Goal: Task Accomplishment & Management: Manage account settings

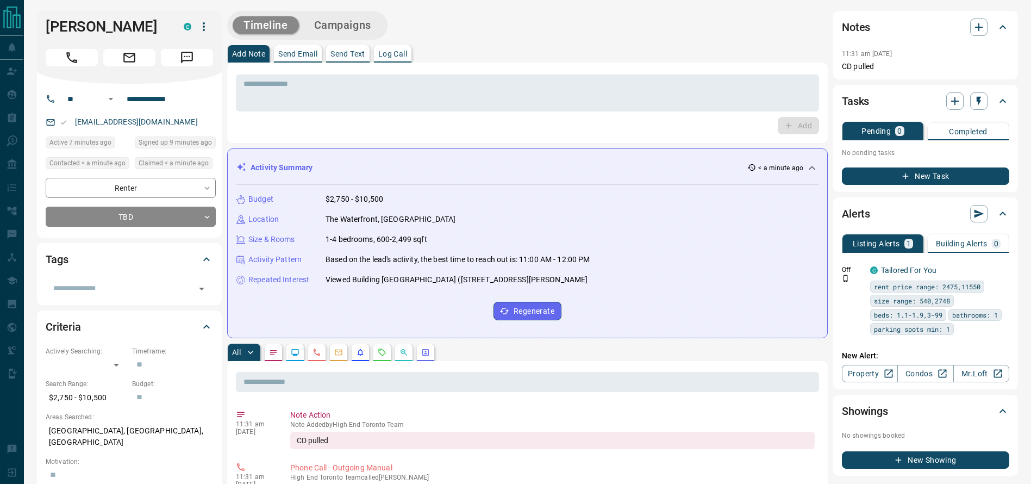
click at [636, 32] on div "Timeline Campaigns" at bounding box center [527, 25] width 600 height 29
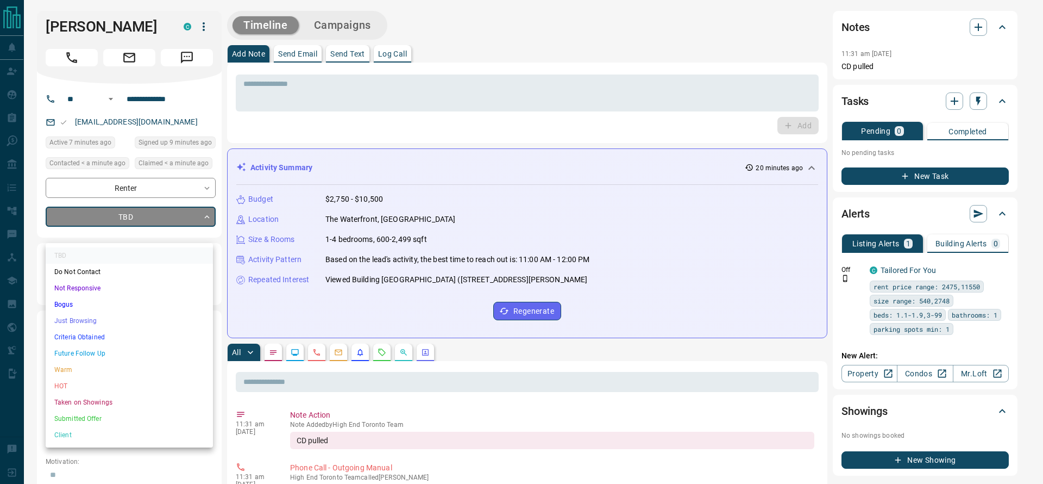
drag, startPoint x: 135, startPoint y: 330, endPoint x: 135, endPoint y: 322, distance: 8.7
click at [135, 322] on ul "TBD Do Not Contact Not Responsive Bogus Just Browsing Criteria Obtained Future …" at bounding box center [129, 345] width 167 height 204
click at [135, 322] on li "Just Browsing" at bounding box center [129, 320] width 167 height 16
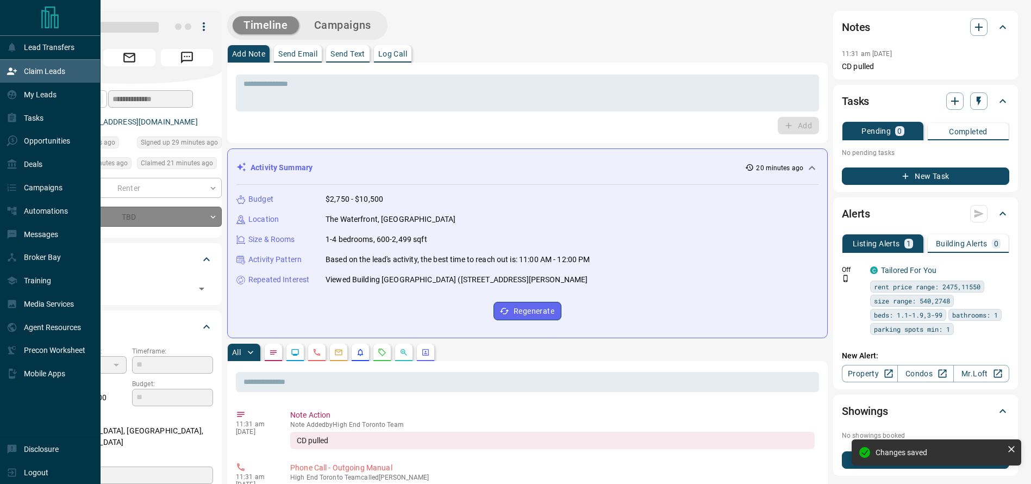
type input "*"
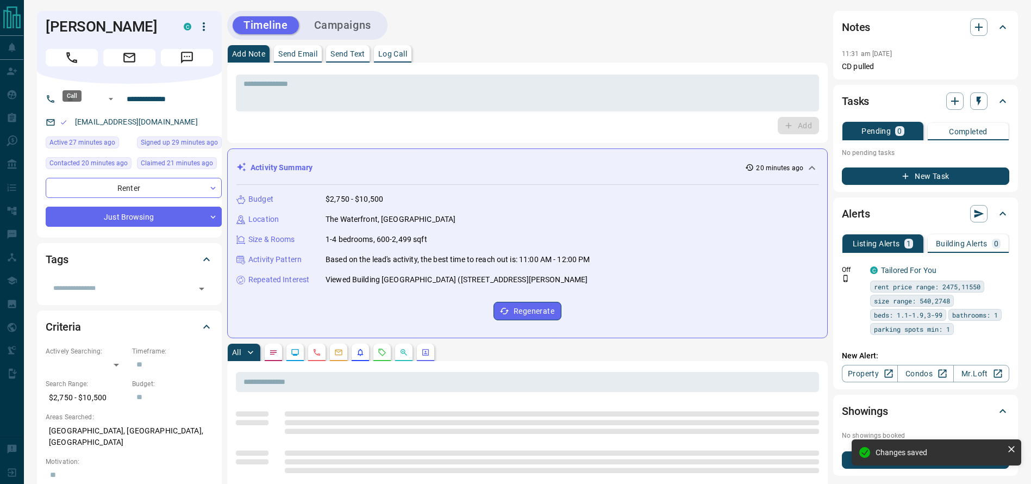
click at [64, 66] on button "Call" at bounding box center [72, 57] width 52 height 17
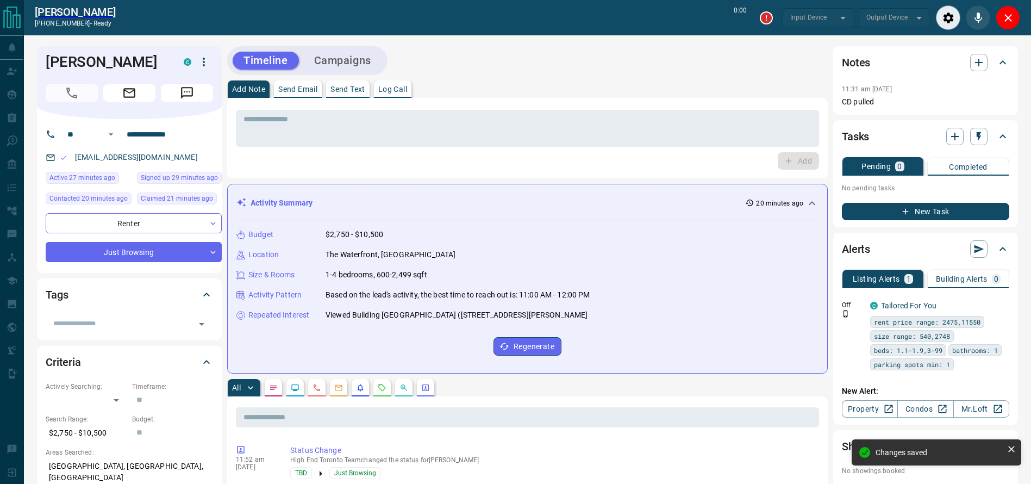
type input "*******"
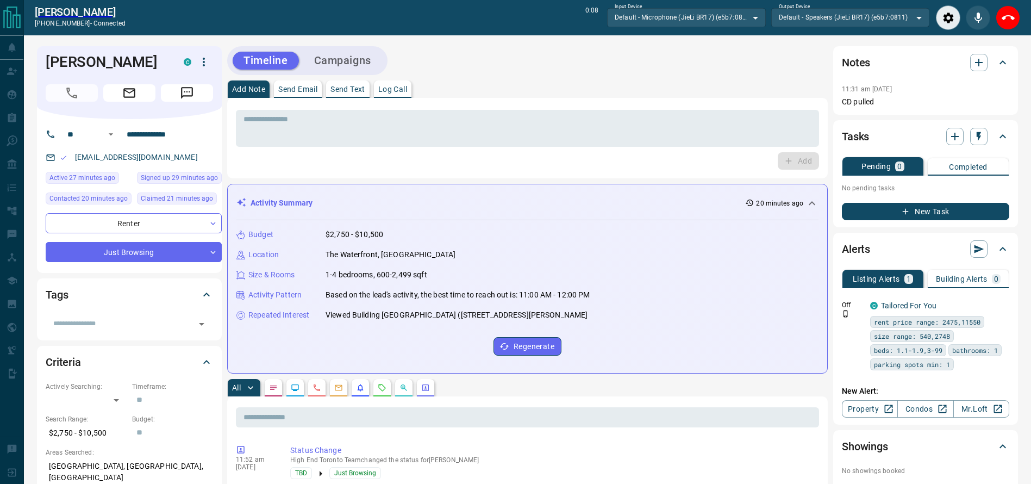
click at [578, 63] on div "Timeline Campaigns" at bounding box center [527, 60] width 600 height 29
click at [999, 28] on div "End Call" at bounding box center [1007, 17] width 24 height 24
click at [1002, 18] on icon "End Call" at bounding box center [1007, 17] width 13 height 5
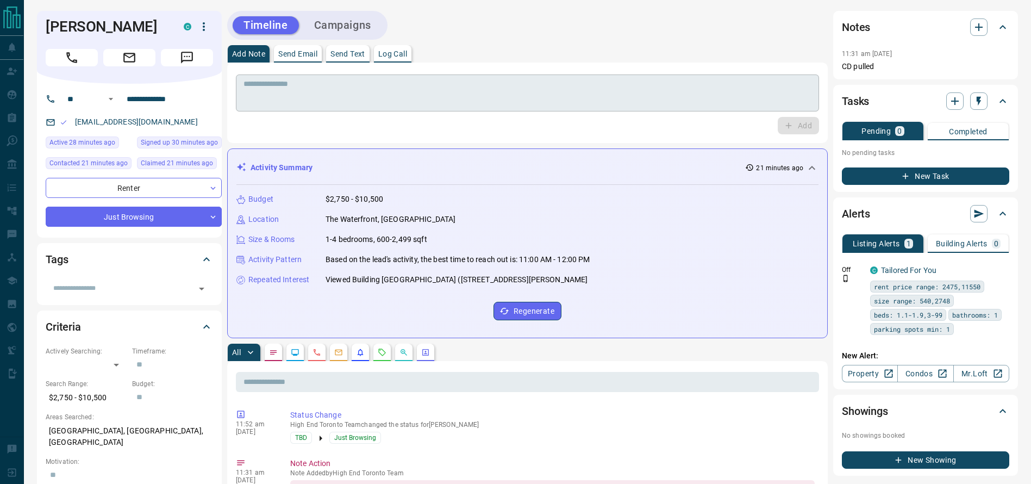
click at [667, 93] on textarea at bounding box center [527, 93] width 568 height 28
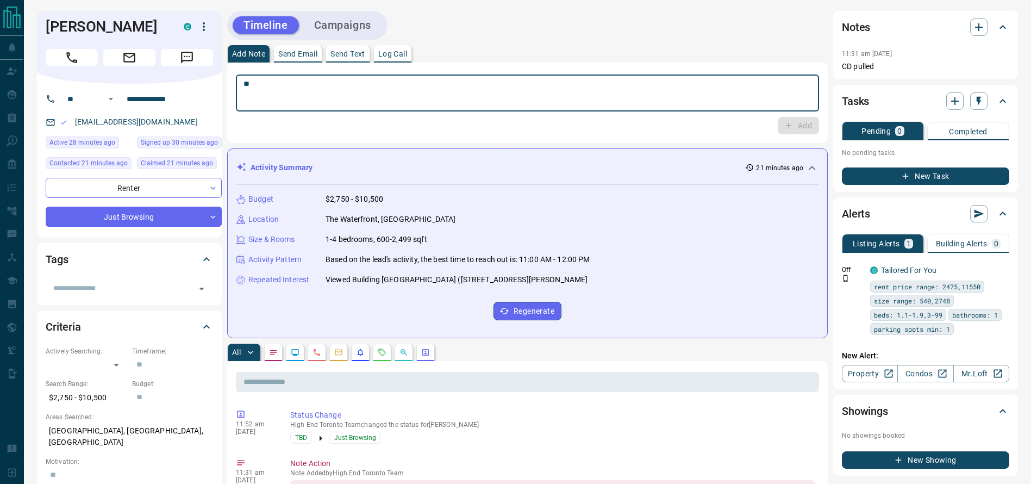
type textarea "**"
